Goal: Task Accomplishment & Management: Use online tool/utility

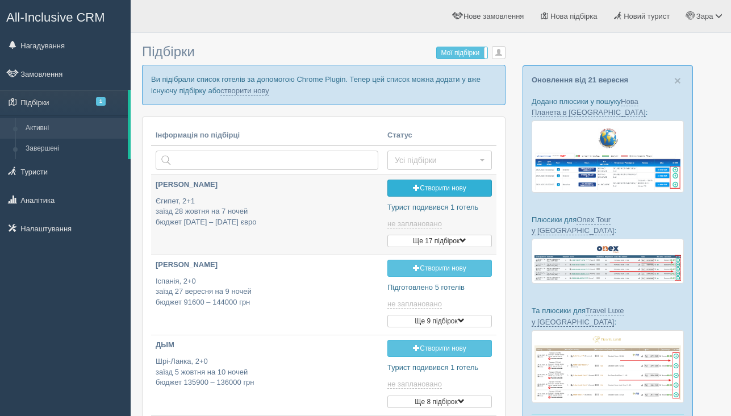
click at [431, 192] on link "Створити нову" at bounding box center [440, 188] width 105 height 17
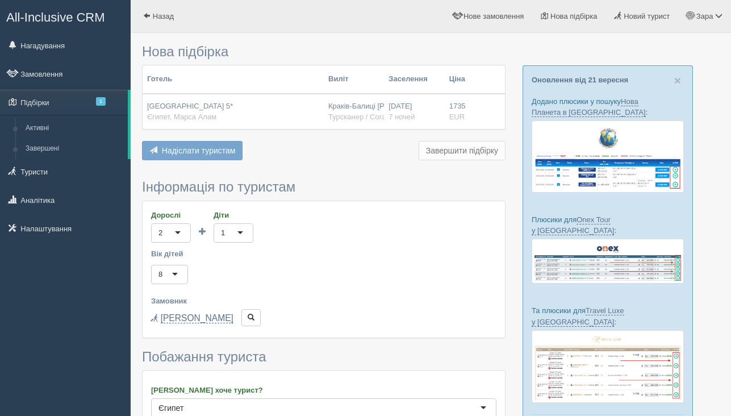
scroll to position [9, 0]
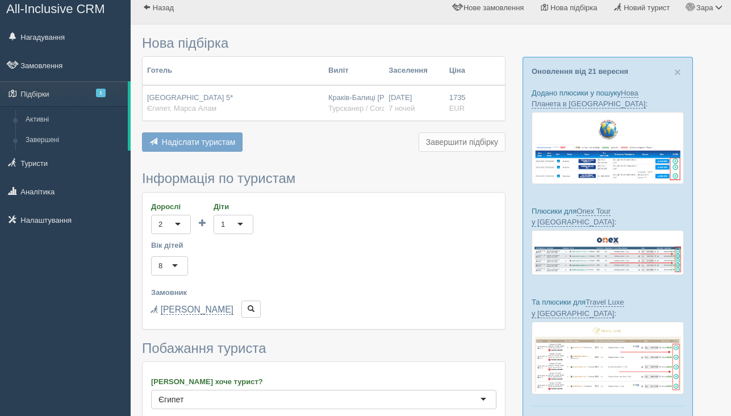
click at [296, 110] on div "[GEOGRAPHIC_DATA] 5* [GEOGRAPHIC_DATA], Марса Алам" at bounding box center [233, 103] width 172 height 21
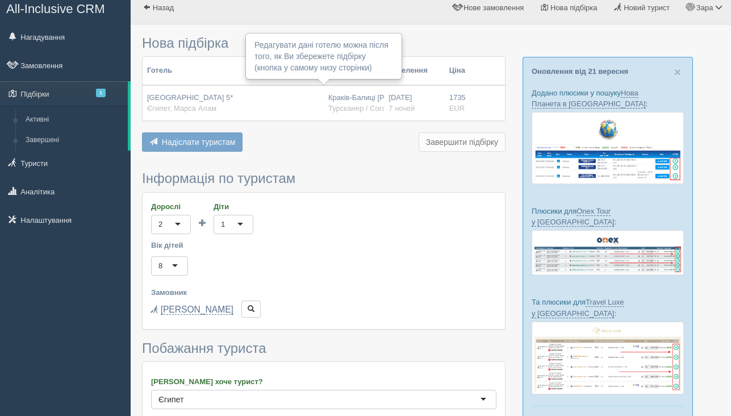
click at [296, 110] on div "[GEOGRAPHIC_DATA] 5* [GEOGRAPHIC_DATA], Марса Алам" at bounding box center [233, 103] width 172 height 21
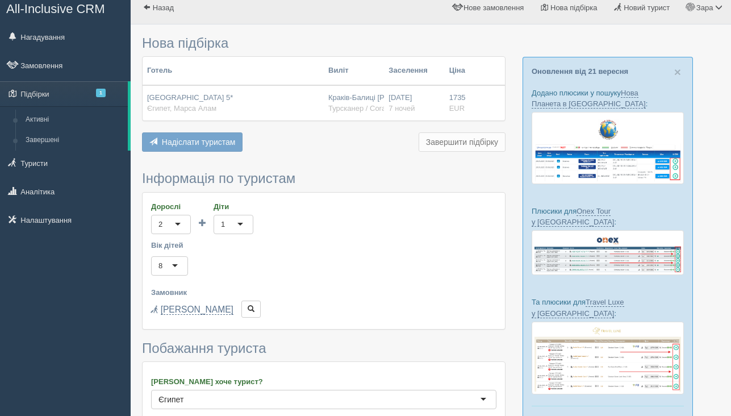
click at [209, 104] on span "Єгипет, Марса Алам" at bounding box center [181, 108] width 69 height 9
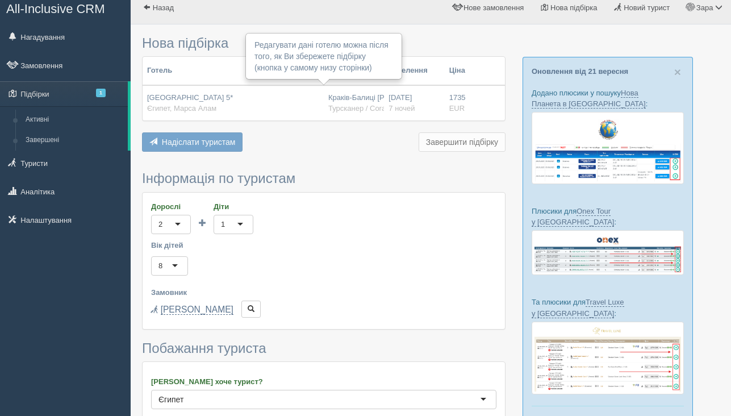
click at [443, 89] on td "17.03.2026 7 ночей" at bounding box center [414, 102] width 60 height 35
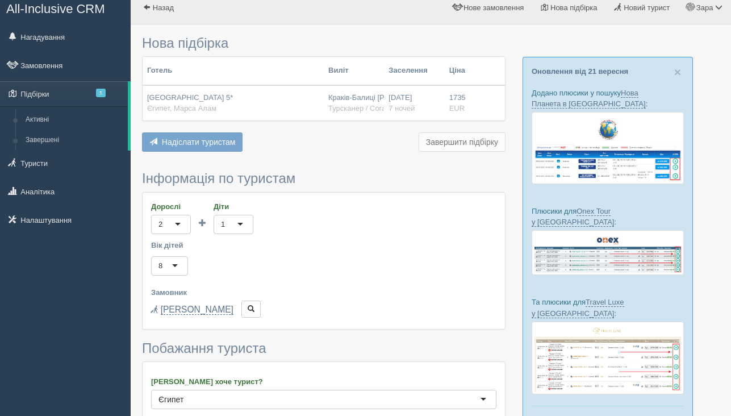
click at [443, 105] on td "17.03.2026 7 ночей" at bounding box center [414, 102] width 60 height 35
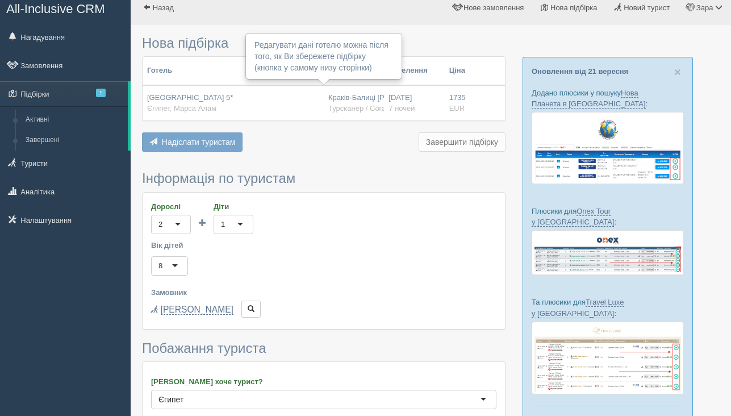
click at [443, 105] on td "17.03.2026 7 ночей" at bounding box center [414, 102] width 60 height 35
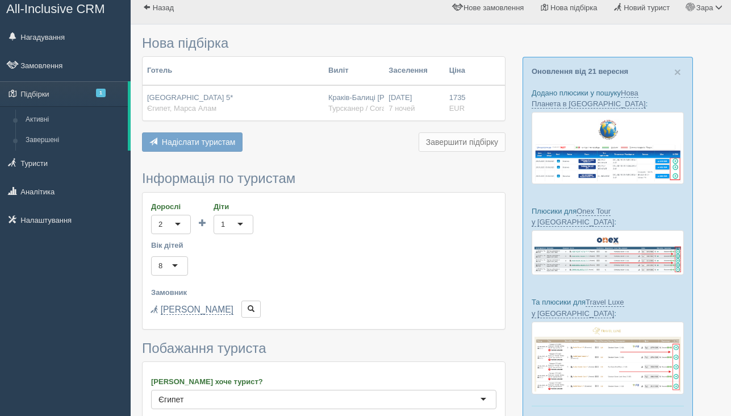
click at [443, 105] on td "17.03.2026 7 ночей" at bounding box center [414, 102] width 60 height 35
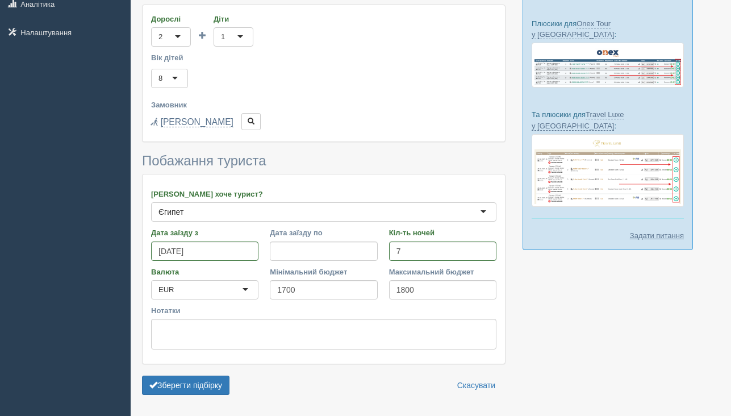
scroll to position [219, 0]
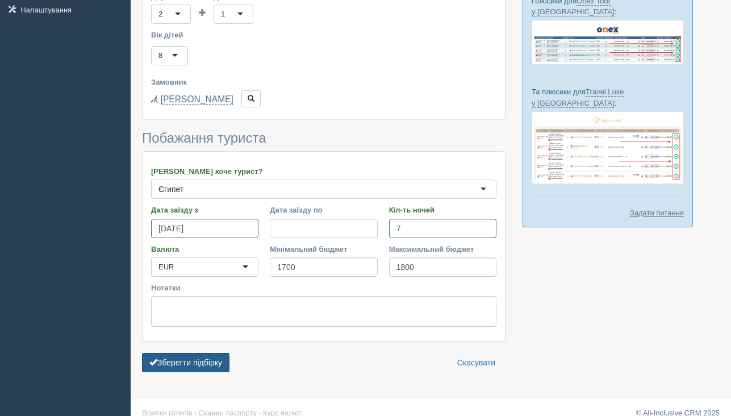
click at [199, 366] on button "Зберегти підбірку" at bounding box center [186, 362] width 88 height 19
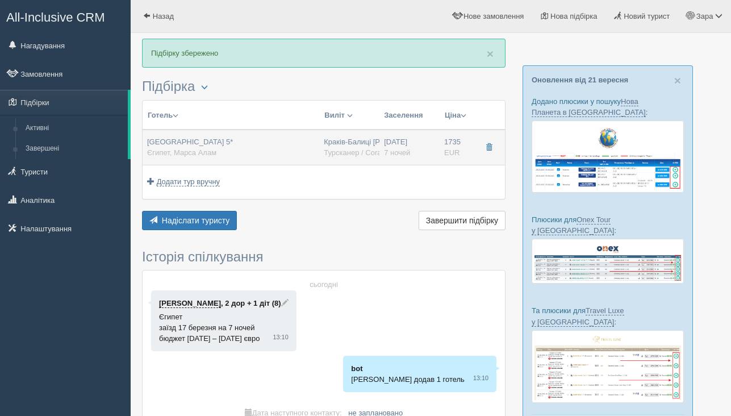
click at [223, 153] on div "[GEOGRAPHIC_DATA] 5* [GEOGRAPHIC_DATA], Марса Алам" at bounding box center [190, 147] width 86 height 21
type input "[GEOGRAPHIC_DATA] 5*"
type input "Єгипет"
type input "Марса Алам"
type input "1735.00"
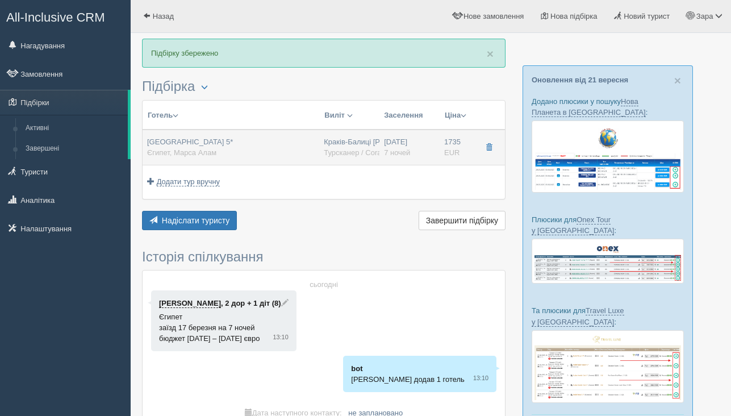
type input "Краків-Балиці [PERSON_NAME] KRK"
type input "Марса-Алам RMF"
type input "14:50"
type input "20:00"
type input "Enter Air"
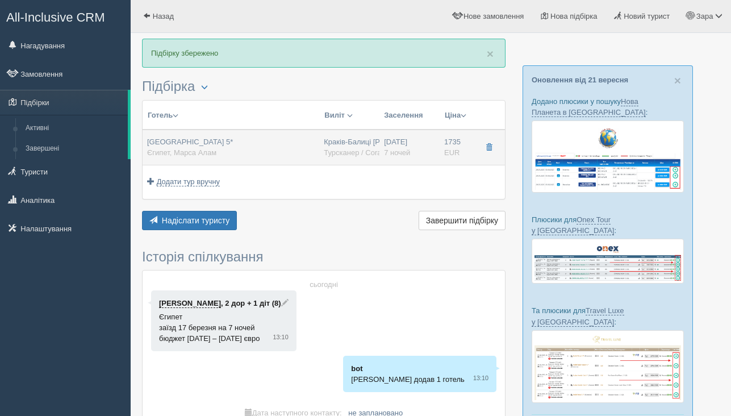
type input "09:50"
type input "13:45"
type input "7"
type input "Standard Garden View"
type input "AI"
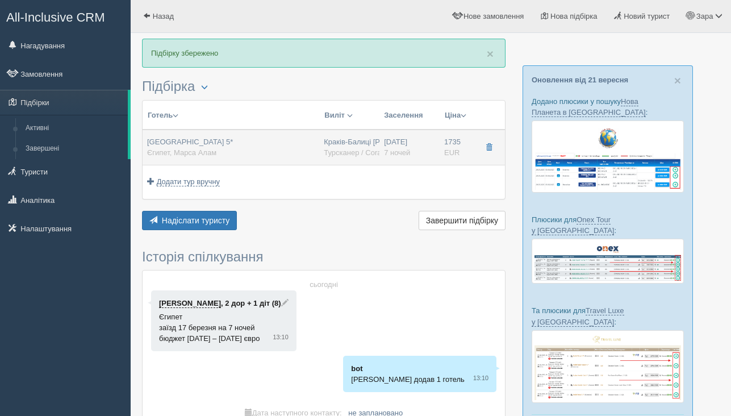
type input "Турсканер / Coral PL"
type input "[URL][DOMAIN_NAME]"
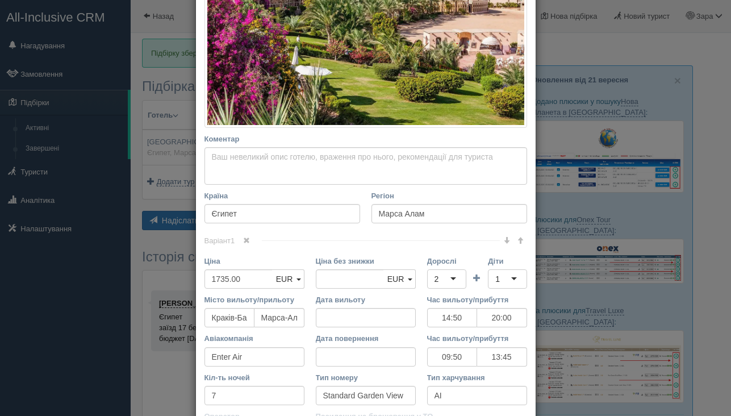
scroll to position [277, 0]
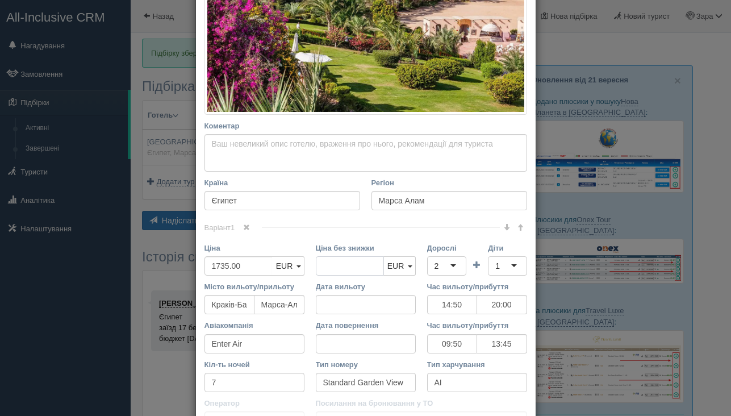
click at [345, 265] on input "Ціна без знижки" at bounding box center [350, 265] width 68 height 19
type input "1820"
click at [255, 272] on input "1735.00" at bounding box center [239, 265] width 68 height 19
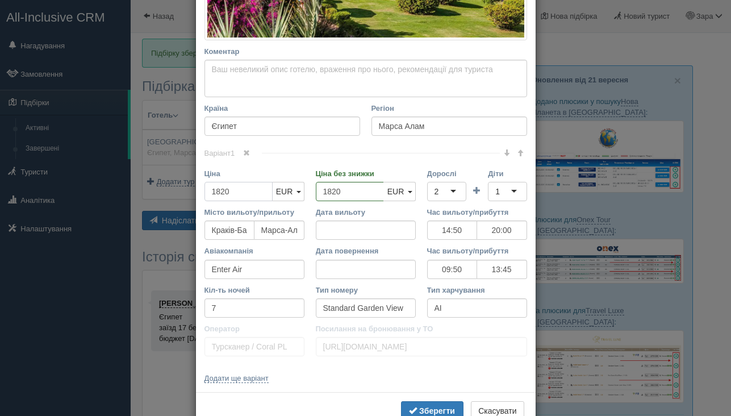
scroll to position [385, 0]
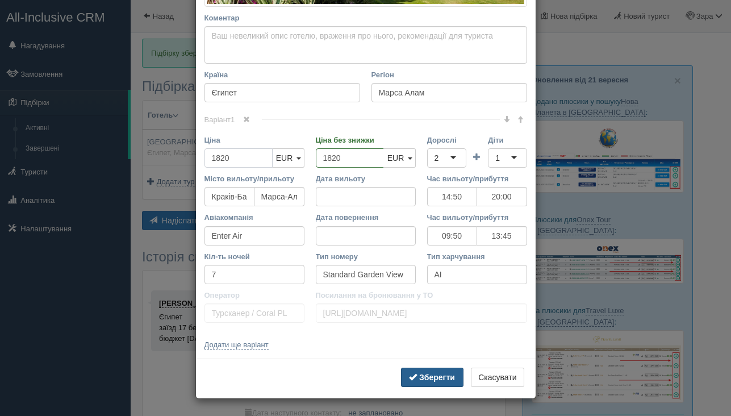
type input "1820"
click at [409, 373] on span "submit" at bounding box center [413, 377] width 8 height 8
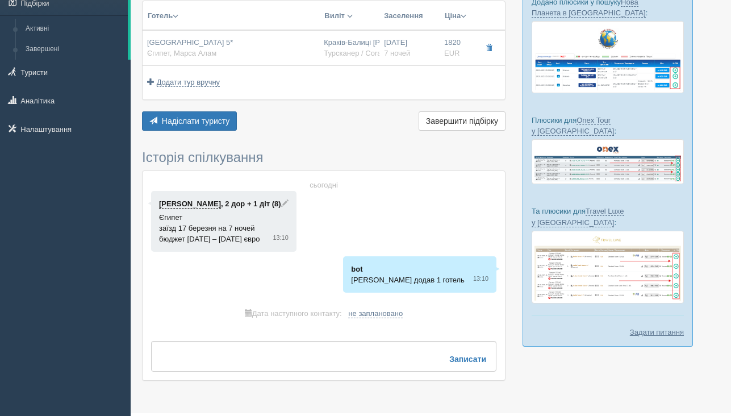
scroll to position [127, 0]
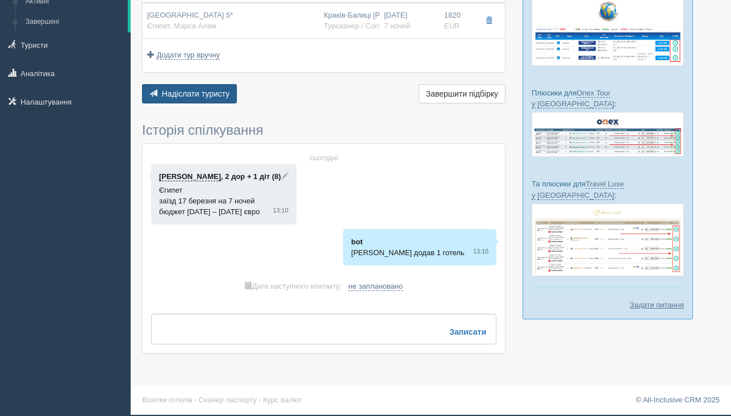
click at [214, 89] on span "Надіслати туристу" at bounding box center [196, 93] width 68 height 9
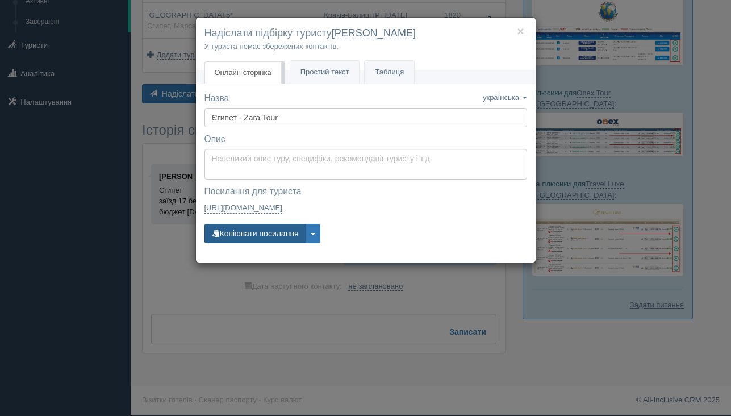
click at [259, 238] on button "Копіювати посилання" at bounding box center [256, 233] width 102 height 19
